Goal: Task Accomplishment & Management: Manage account settings

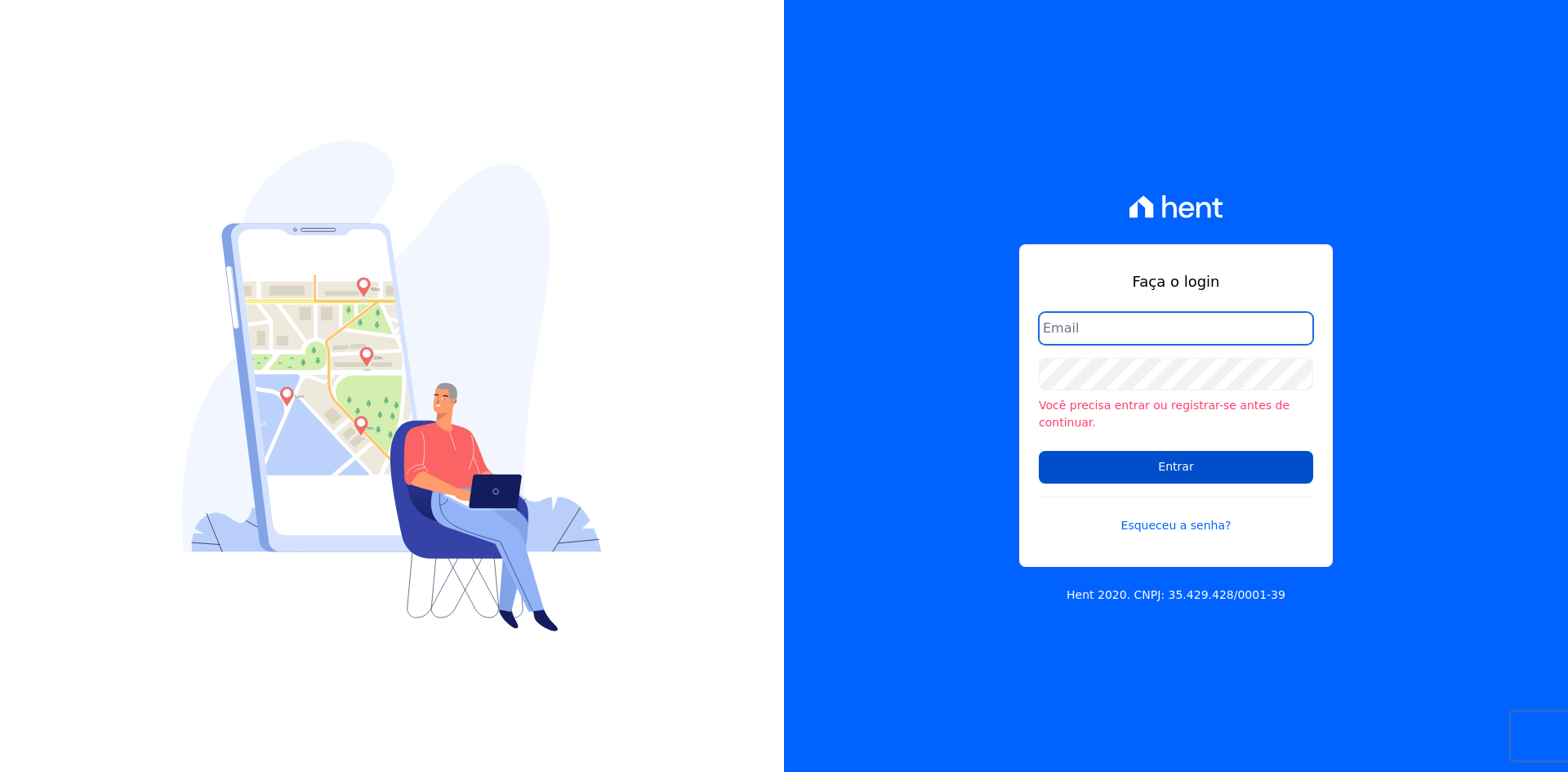
type input "[EMAIL_ADDRESS][DOMAIN_NAME]"
click at [1146, 464] on input "Entrar" at bounding box center [1176, 467] width 275 height 32
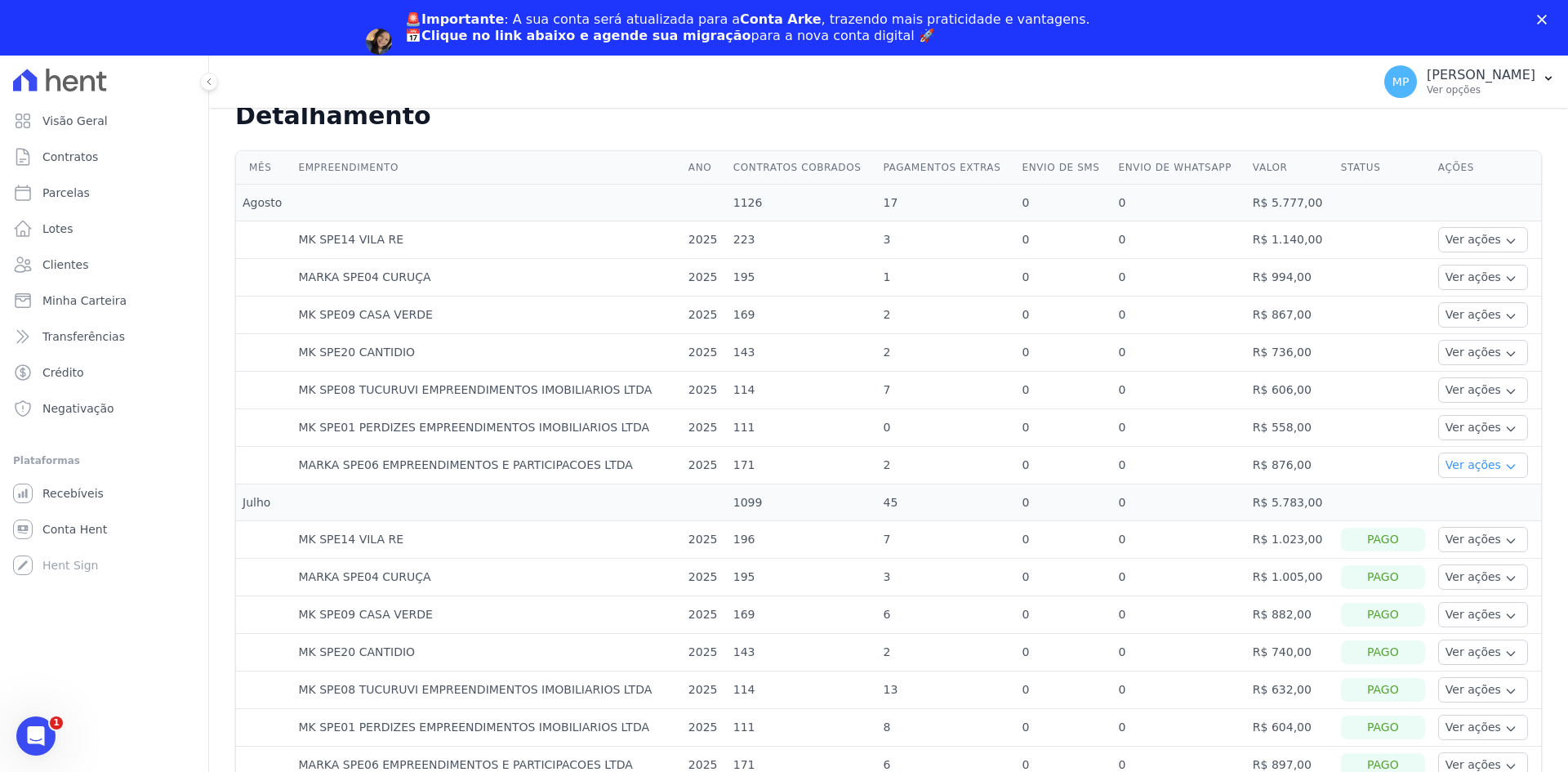
click at [1471, 453] on button "Ver ações" at bounding box center [1483, 465] width 90 height 25
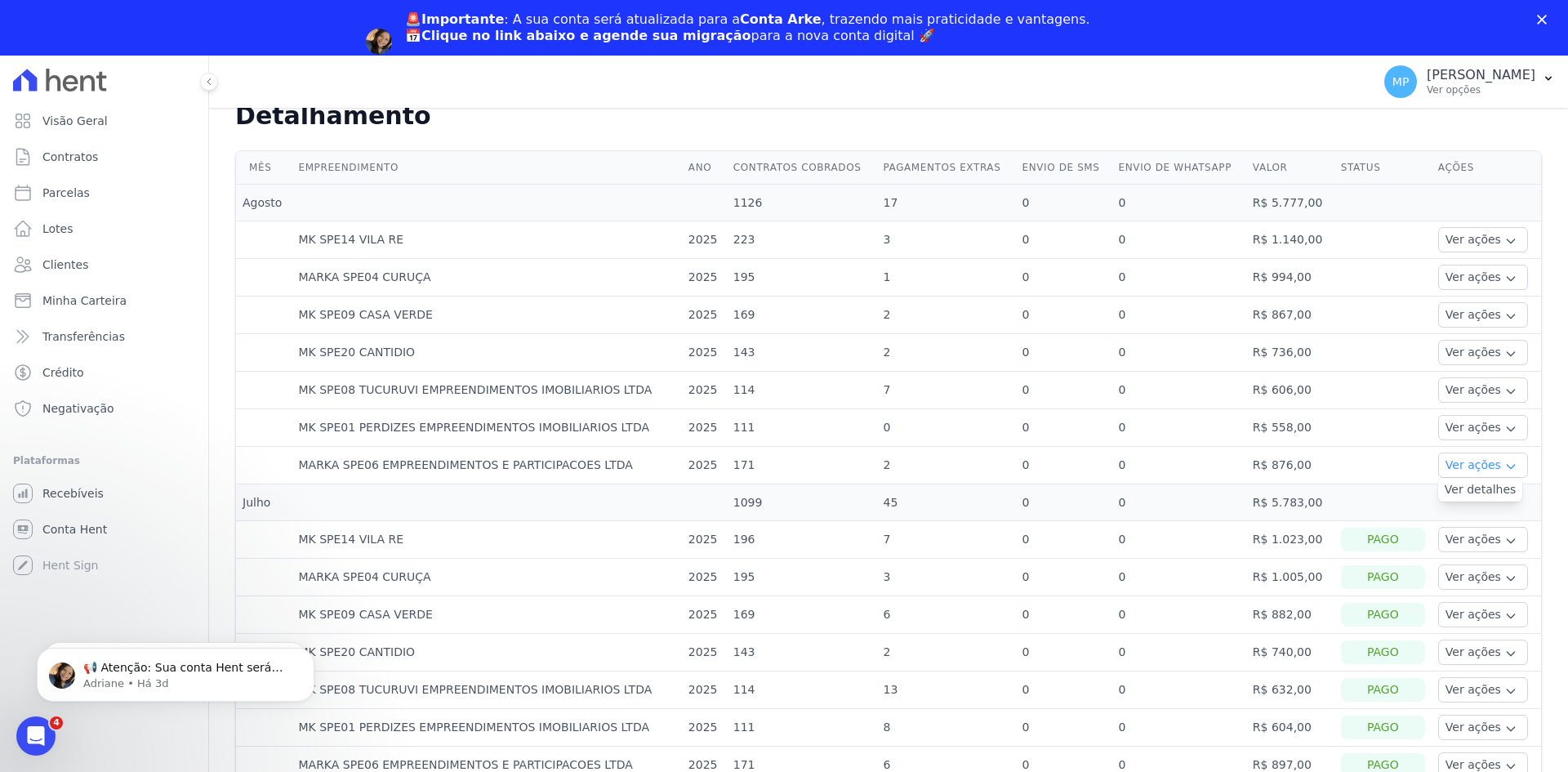
click at [1477, 464] on button "Ver ações" at bounding box center [1483, 465] width 90 height 25
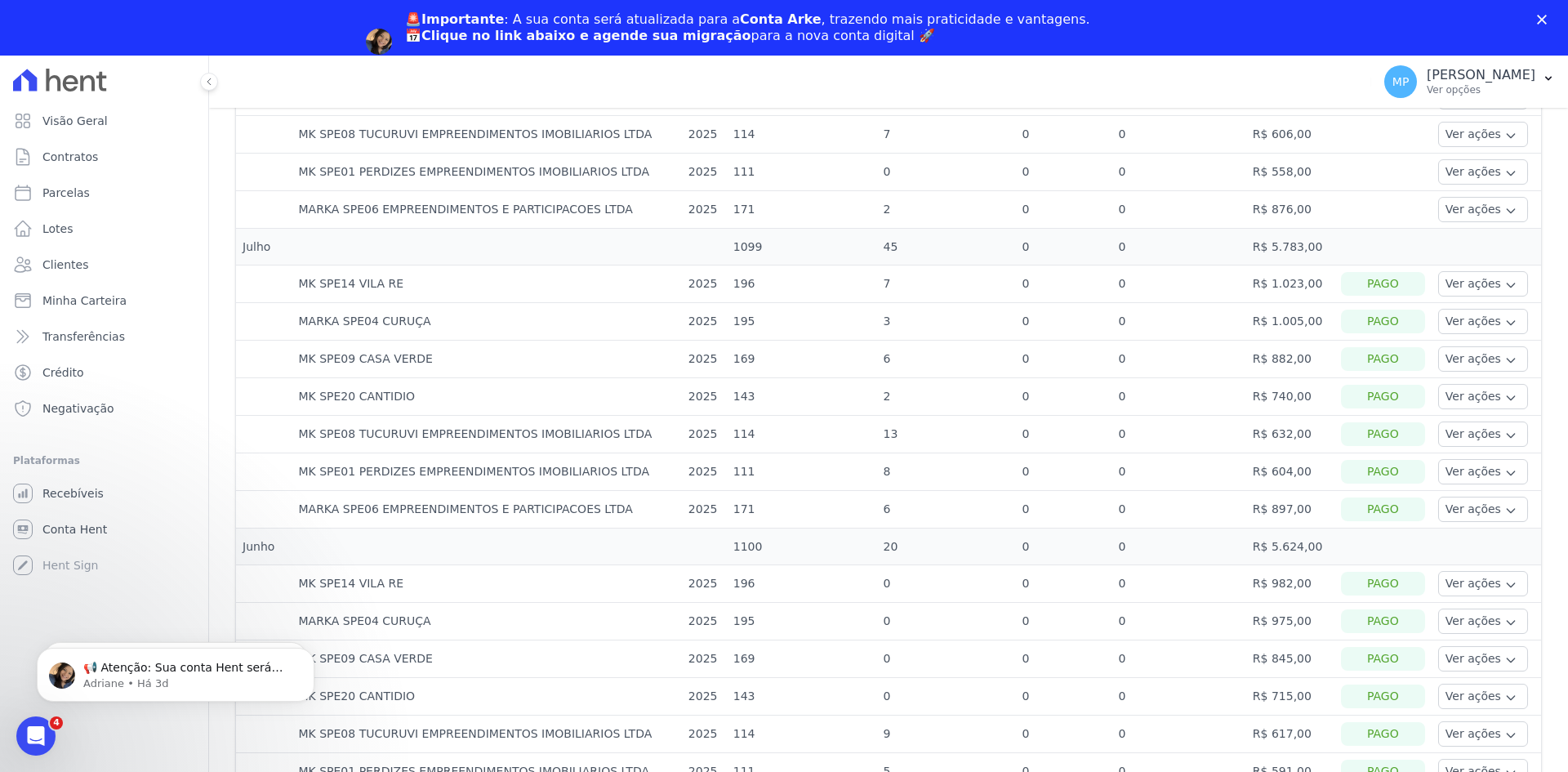
scroll to position [572, 0]
